Goal: Find specific page/section: Find specific page/section

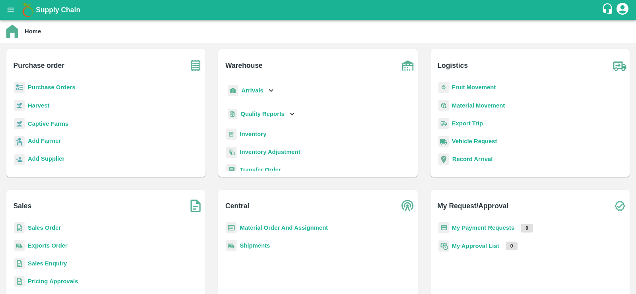
click at [256, 133] on b "Inventory" at bounding box center [253, 134] width 27 height 6
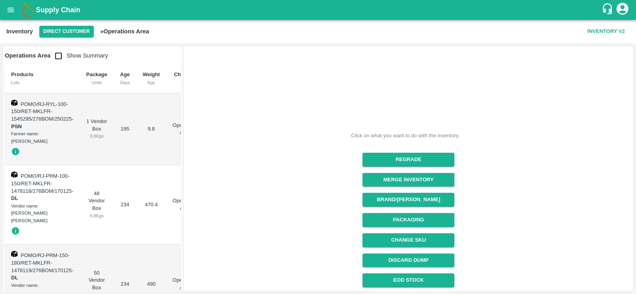
click at [199, 34] on div "Inventory Direct Customer » Operations Area" at bounding box center [295, 32] width 578 height 12
click at [10, 10] on icon "open drawer" at bounding box center [11, 10] width 7 height 4
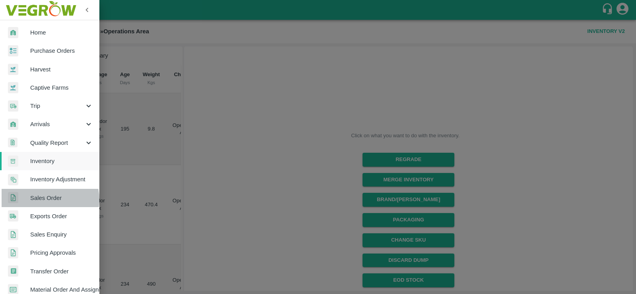
click at [49, 199] on span "Sales Order" at bounding box center [61, 198] width 63 height 9
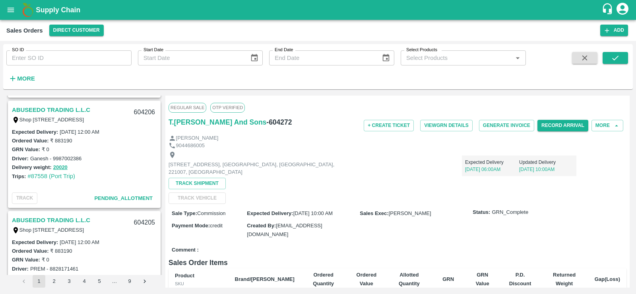
scroll to position [2481, 0]
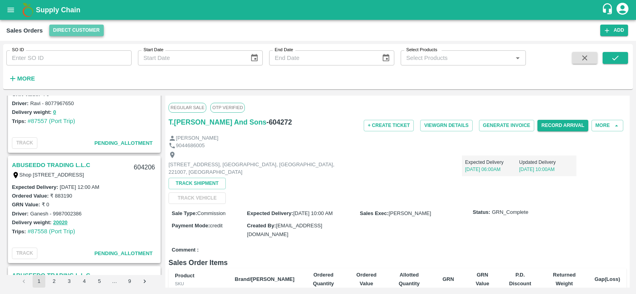
click at [71, 29] on button "Direct Customer" at bounding box center [76, 31] width 54 height 12
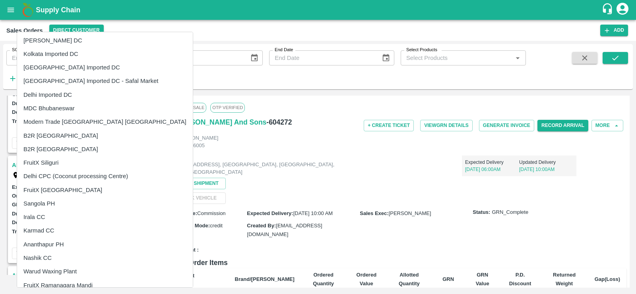
scroll to position [160, 0]
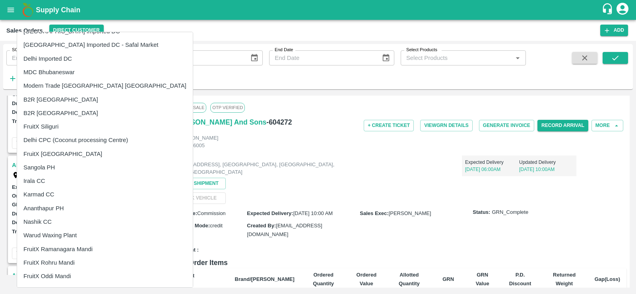
click at [57, 155] on li "FruitX [GEOGRAPHIC_DATA]" at bounding box center [105, 154] width 176 height 14
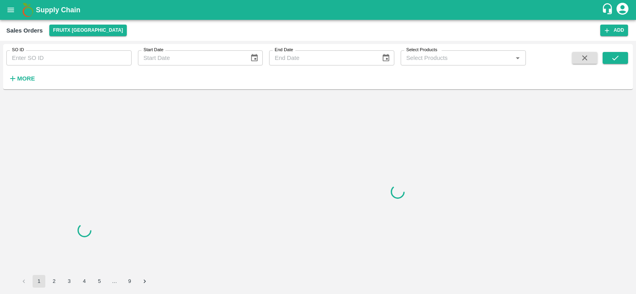
scroll to position [0, 0]
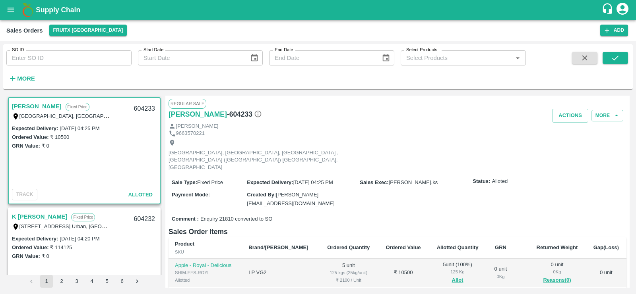
click at [41, 106] on link "[PERSON_NAME]" at bounding box center [37, 106] width 50 height 10
click at [232, 112] on h6 "- 604233" at bounding box center [244, 114] width 35 height 11
copy h6 "604233"
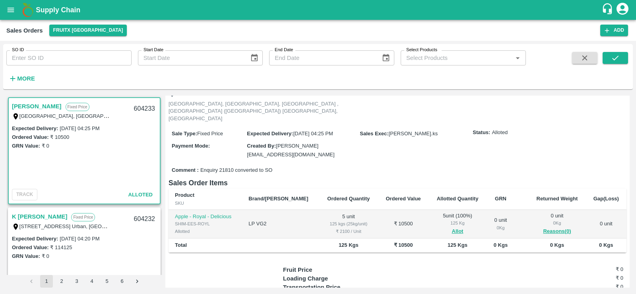
scroll to position [49, 0]
drag, startPoint x: 210, startPoint y: 207, endPoint x: 173, endPoint y: 207, distance: 36.9
click at [173, 210] on td "Apple - Royal - Delicious SHIM-EES-ROYL Allotted" at bounding box center [204, 224] width 73 height 29
copy div "SHIM-EES-ROYL"
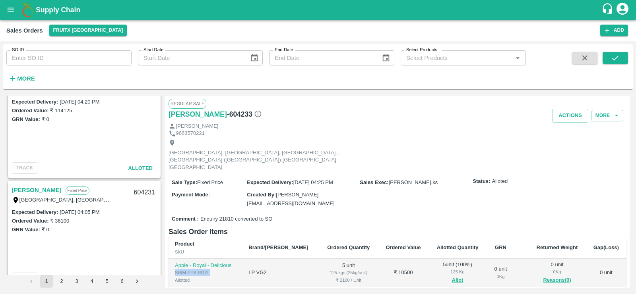
scroll to position [145, 0]
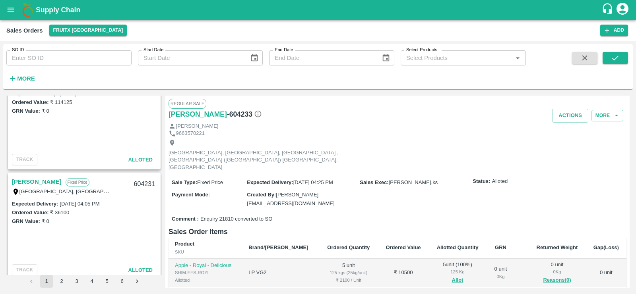
click at [37, 182] on link "[PERSON_NAME]" at bounding box center [37, 182] width 50 height 10
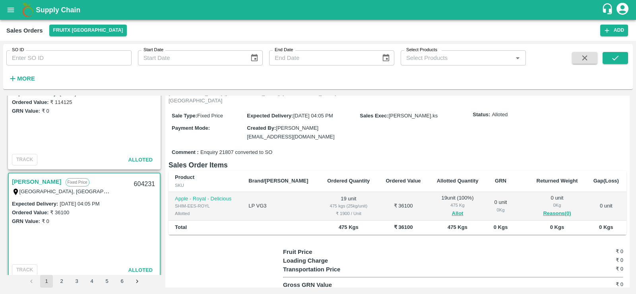
scroll to position [70, 0]
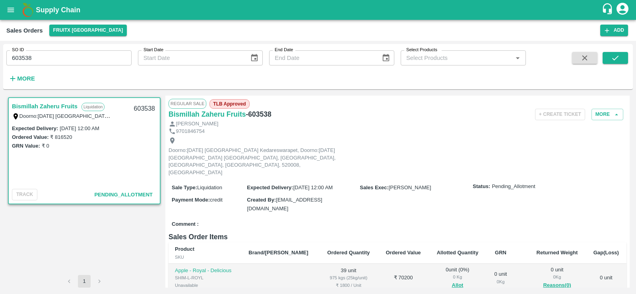
click at [12, 12] on icon "open drawer" at bounding box center [10, 10] width 9 height 9
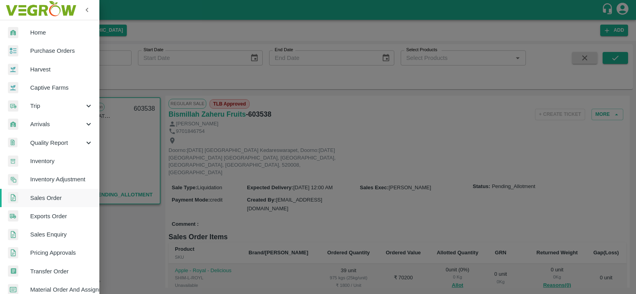
click at [52, 167] on link "Inventory" at bounding box center [49, 161] width 99 height 18
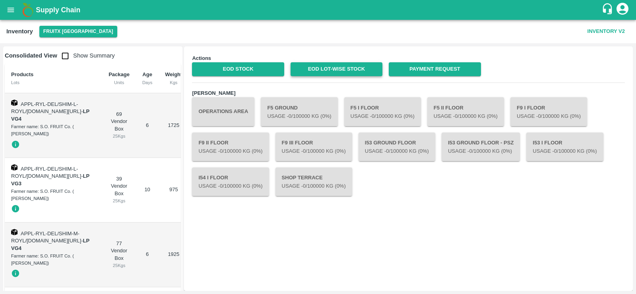
click at [338, 68] on link "EOD Lot-wise Stock" at bounding box center [336, 69] width 92 height 14
click at [241, 73] on link "EOD Stock" at bounding box center [238, 69] width 92 height 14
